Goal: Navigation & Orientation: Find specific page/section

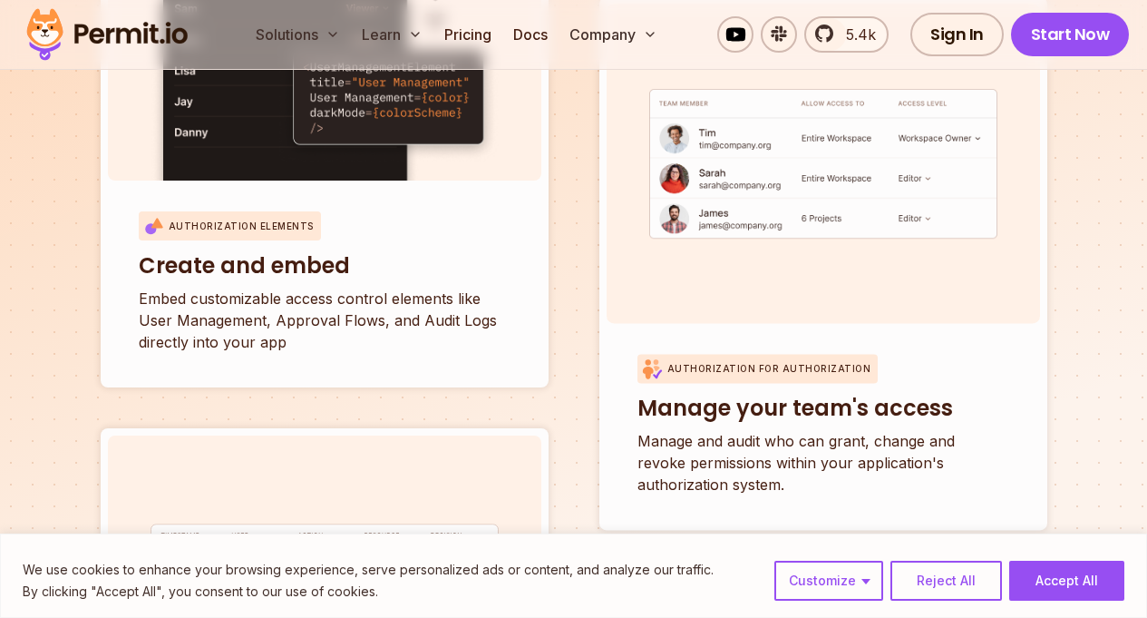
scroll to position [6960, 0]
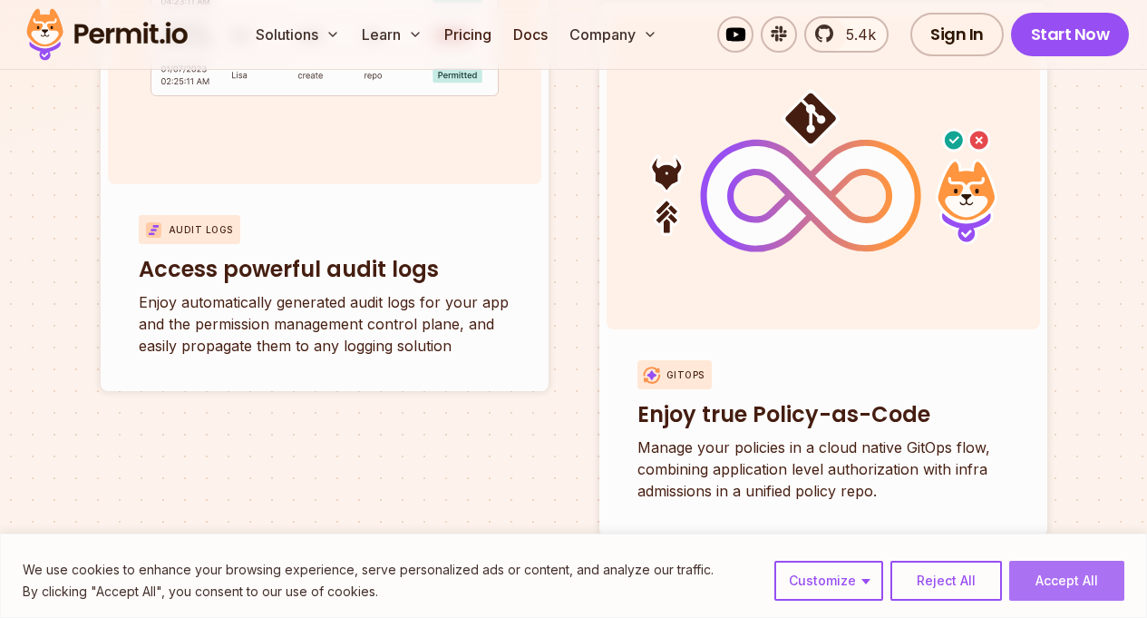
click at [1034, 571] on button "Accept All" at bounding box center [1067, 581] width 115 height 40
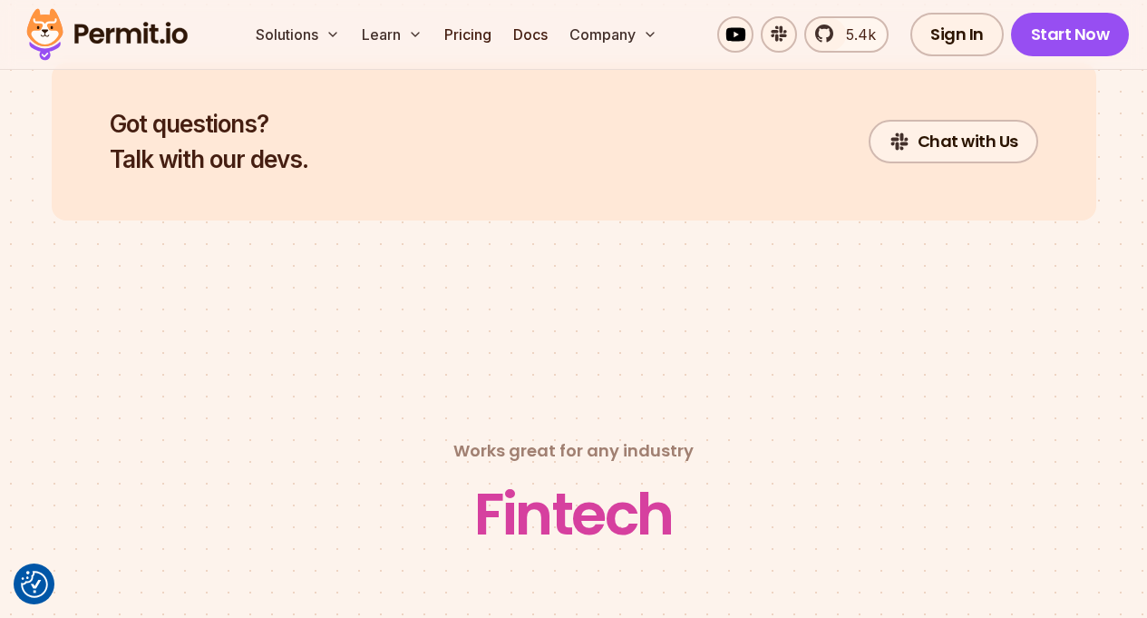
scroll to position [9834, 0]
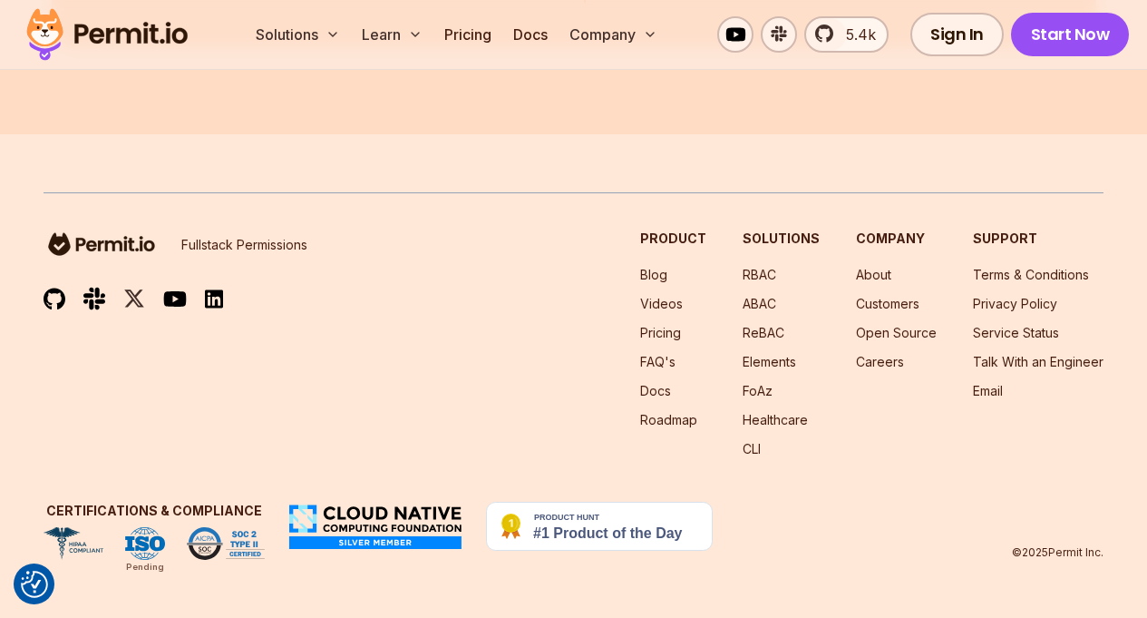
click at [404, 522] on img at bounding box center [376, 526] width 178 height 49
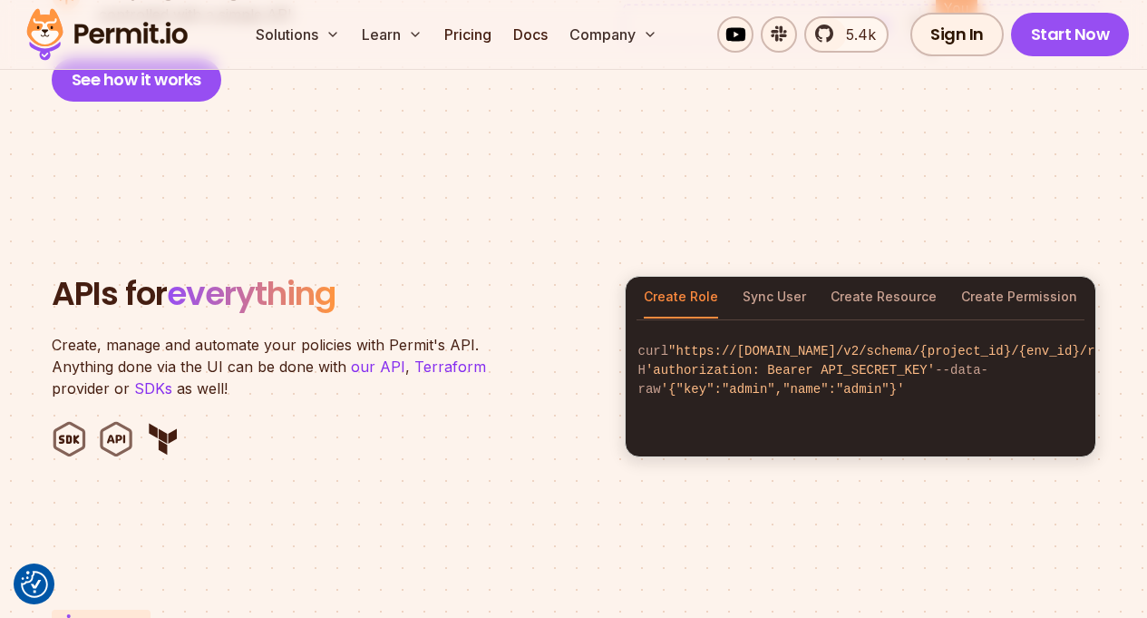
scroll to position [1668, 0]
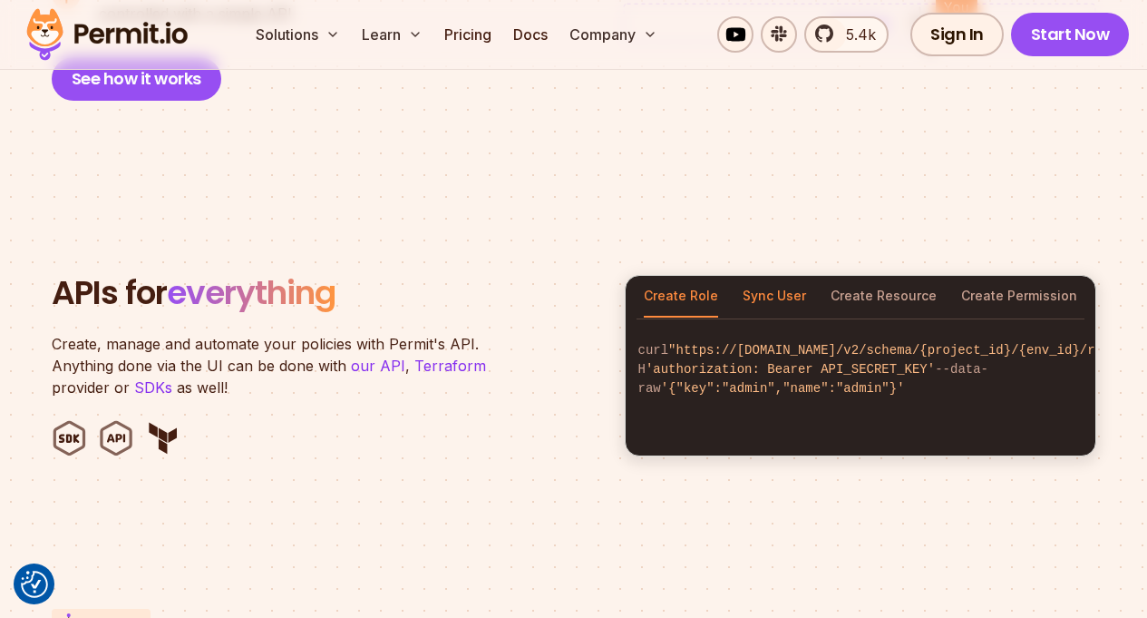
click at [780, 276] on button "Sync User" at bounding box center [774, 297] width 63 height 42
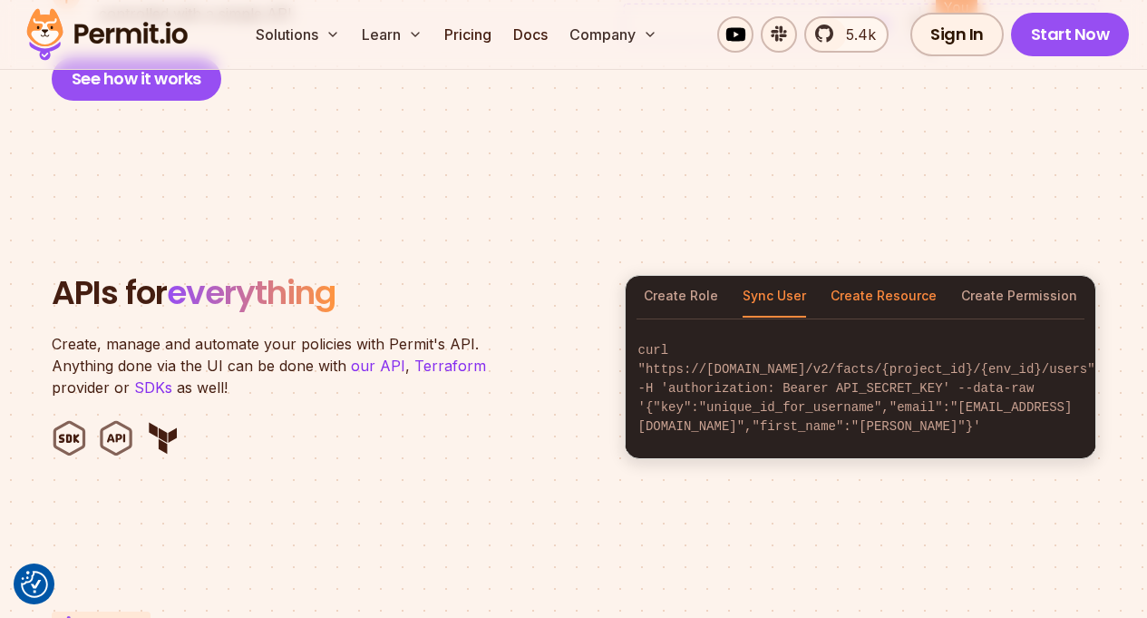
click at [863, 276] on button "Create Resource" at bounding box center [884, 297] width 106 height 42
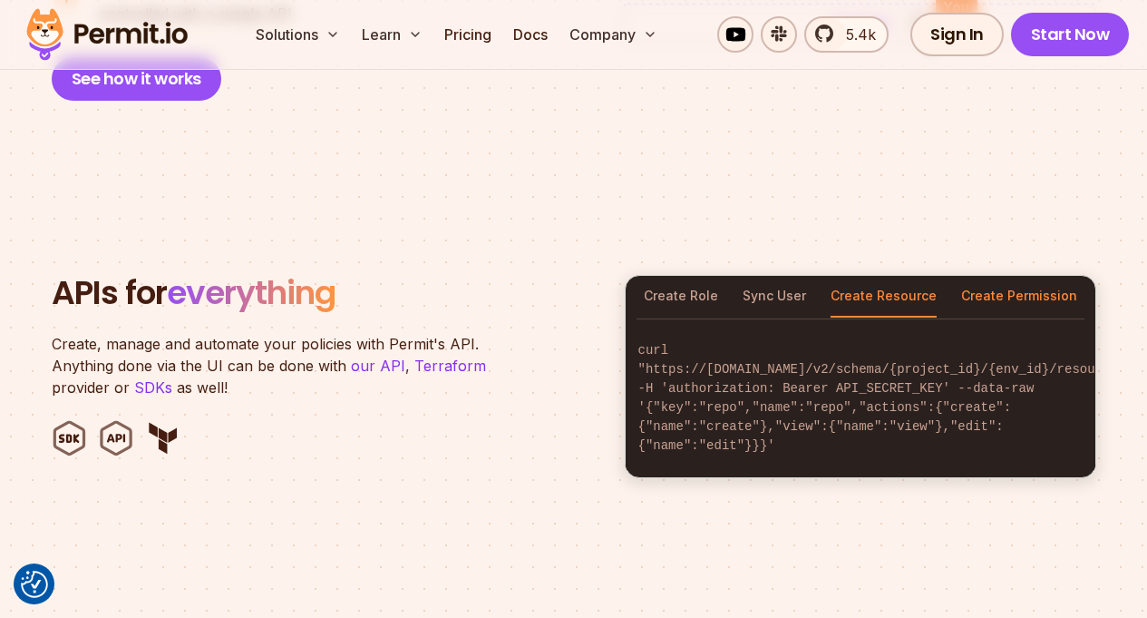
click at [1039, 276] on button "Create Permission" at bounding box center [1019, 297] width 116 height 42
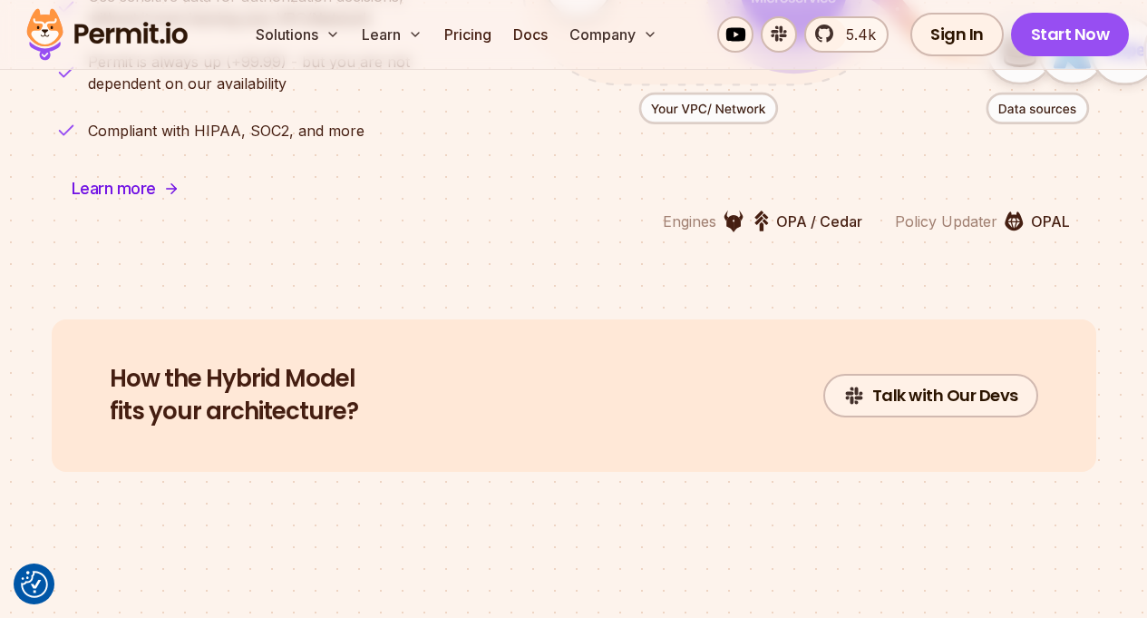
scroll to position [4747, 0]
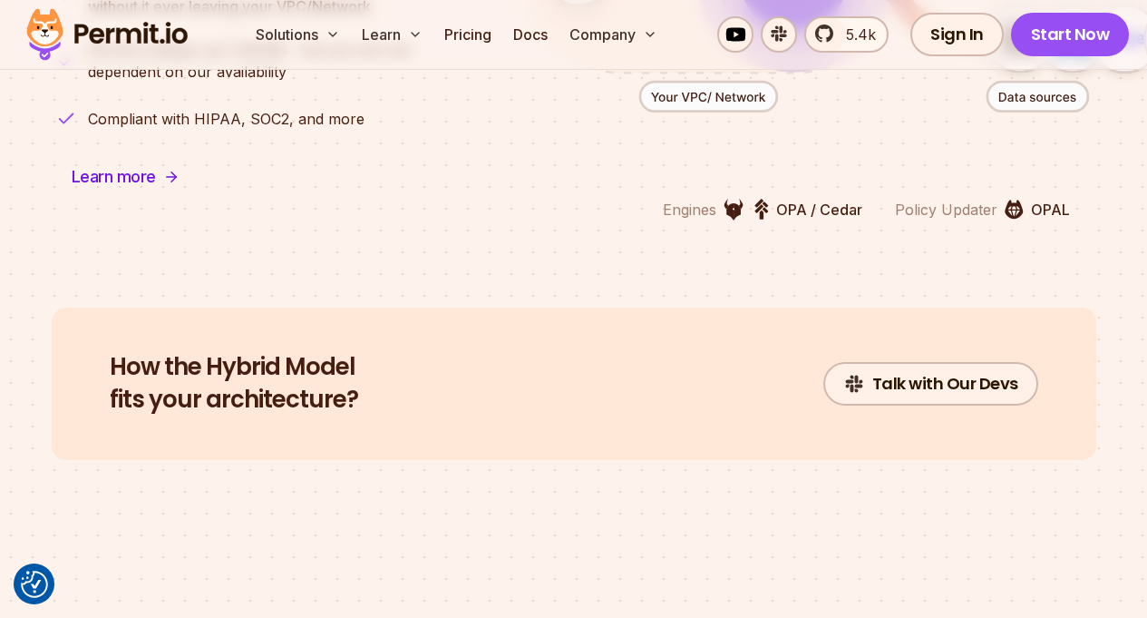
click at [1040, 199] on p "OPAL" at bounding box center [1050, 210] width 39 height 22
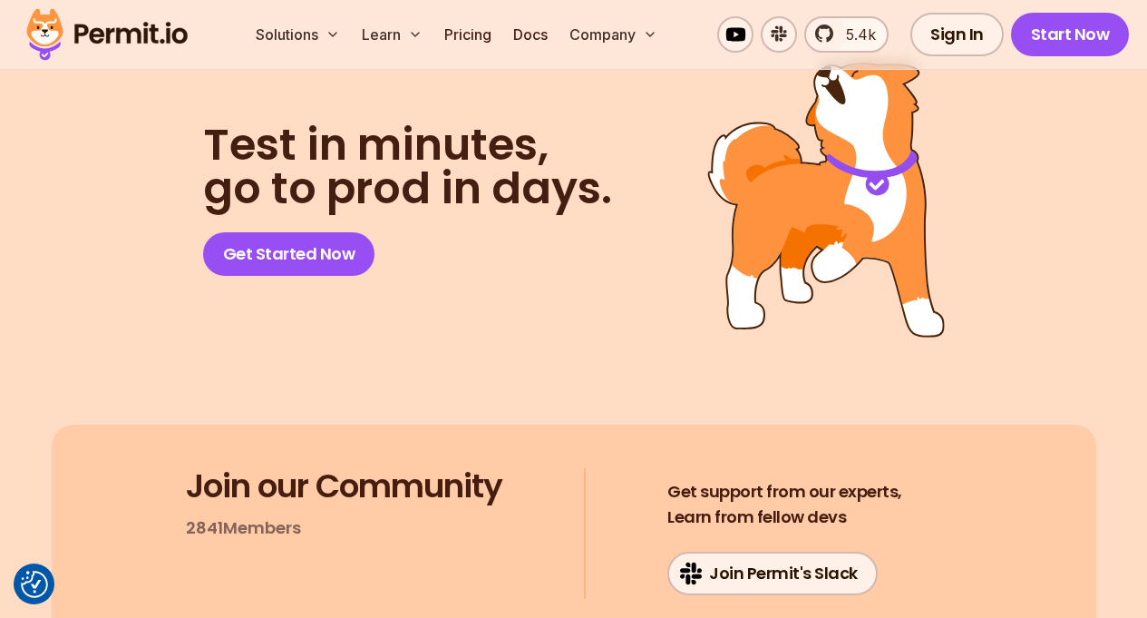
scroll to position [9224, 0]
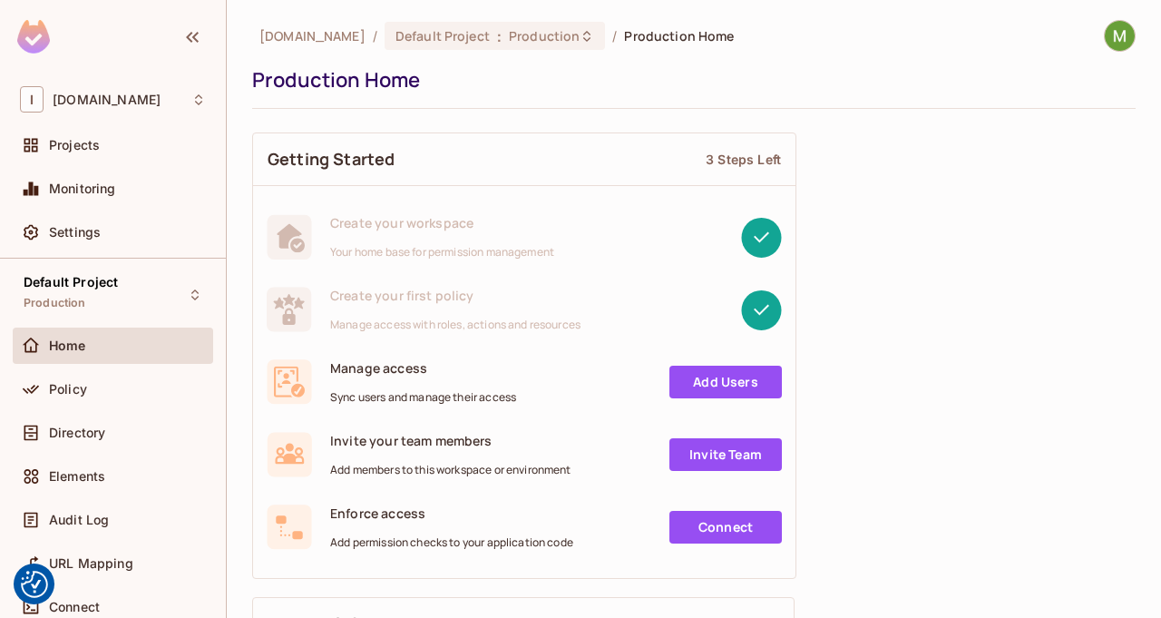
scroll to position [152, 0]
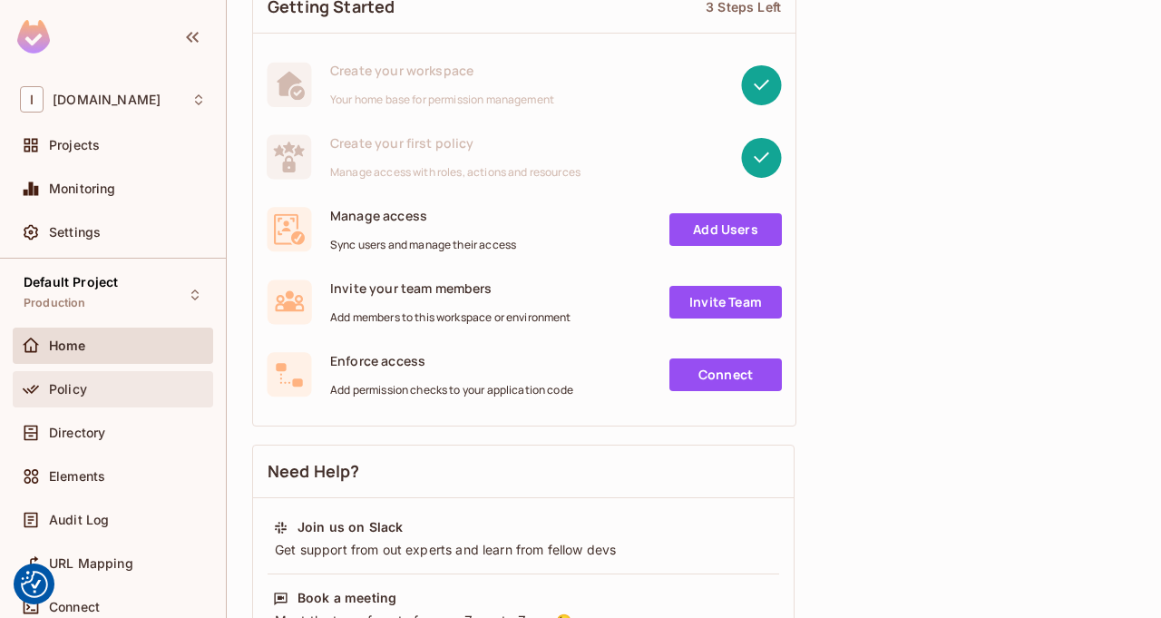
click at [88, 378] on div "Policy" at bounding box center [113, 389] width 186 height 22
